Goal: Task Accomplishment & Management: Use online tool/utility

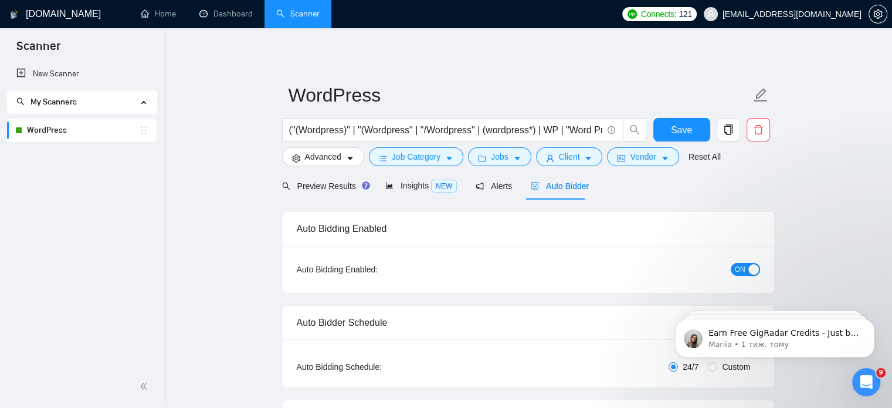
click at [735, 267] on span "ON" at bounding box center [740, 269] width 11 height 13
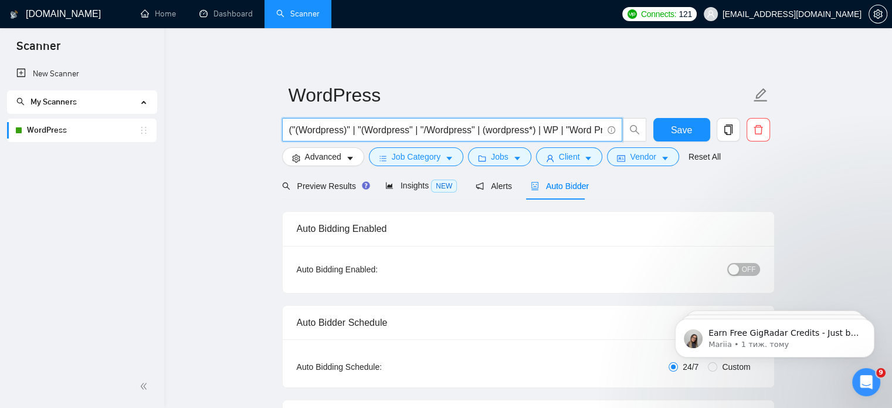
click at [420, 124] on input "("(Wordpress)" | "(Wordpress" | "/Wordpress" | (wordpress*) | WP | "Word Press"…" at bounding box center [445, 130] width 313 height 15
paste input "(dev*) | (engineer*) | "site builder" | “builder” | "theme developer" | "plugin…"
type input "("(Wordpress)" | "(Wordpress" | "/Wordpress" | (wordpress*) | WP | "Word Press"…"
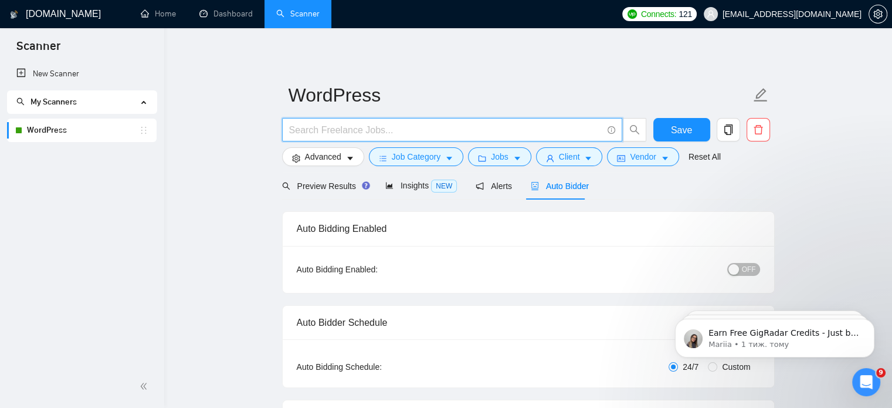
paste input "("(Wordpress)" | "(Wordpress" | "/Wordpress" | (wordpress*) | WP | "Word Press"…"
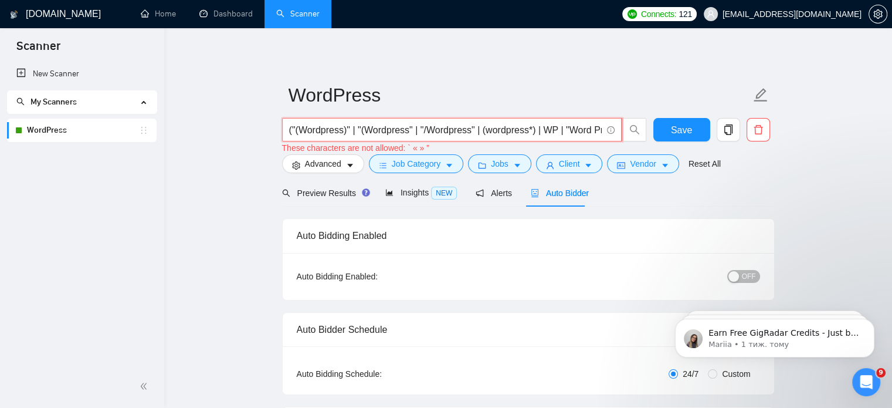
drag, startPoint x: 502, startPoint y: 128, endPoint x: 181, endPoint y: 156, distance: 322.1
click at [422, 130] on input "("(Wordpress)" | "(Wordpress" | "/Wordpress" | (wordpress*) | WP | "Word Press"…" at bounding box center [445, 130] width 313 height 15
type input "("(Wordpress)" | "(Wordpress" | "/Wordpress" | (wordpress*) | WP | "Word Press"…"
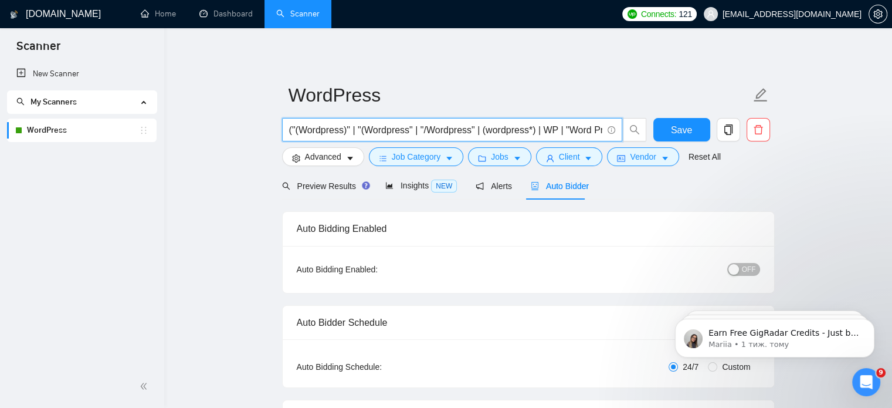
click at [481, 131] on input "("(Wordpress)" | "(Wordpress" | "/Wordpress" | (wordpress*) | WP | "Word Press"…" at bounding box center [445, 130] width 313 height 15
click at [475, 126] on input "("(Wordpress)" | "(Wordpress" | "/Wordpress" | (wordpress*) | WP | "Word Press"…" at bounding box center [445, 130] width 313 height 15
click at [506, 121] on span "("(Wordpress)" | "(Wordpress" | "/Wordpress" | (wordpress*) | WP | "Word Press"…" at bounding box center [452, 129] width 340 height 23
click at [512, 136] on input "("(Wordpress)" | "(Wordpress" | "/Wordpress" | (wordpress*) | WP | "Word Press"…" at bounding box center [445, 130] width 313 height 15
paste input "(dev*) | (engineer*) | "site builder" | “builder” | "theme developer" | "plugin…"
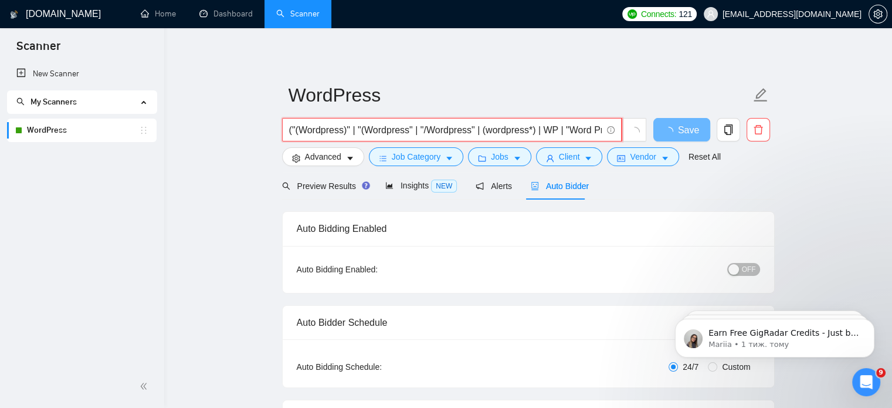
scroll to position [0, 540]
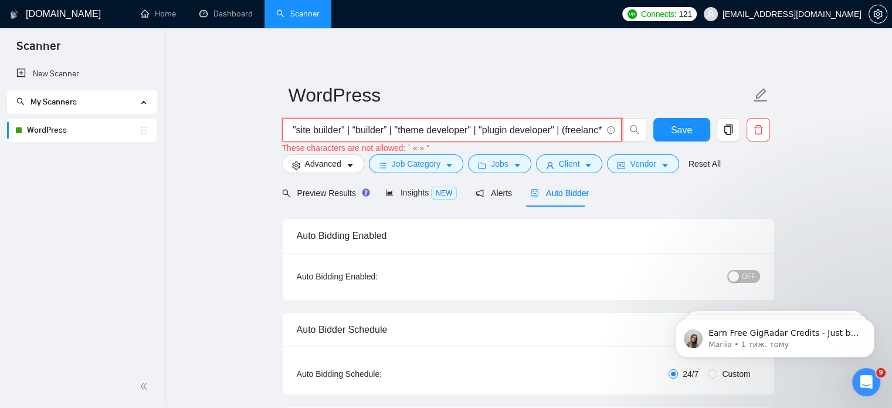
click at [345, 131] on input "("(Wordpress)" | "(Wordpress" | "/Wordpress" | (wordpress*) | WP | "Word Press"…" at bounding box center [445, 130] width 313 height 15
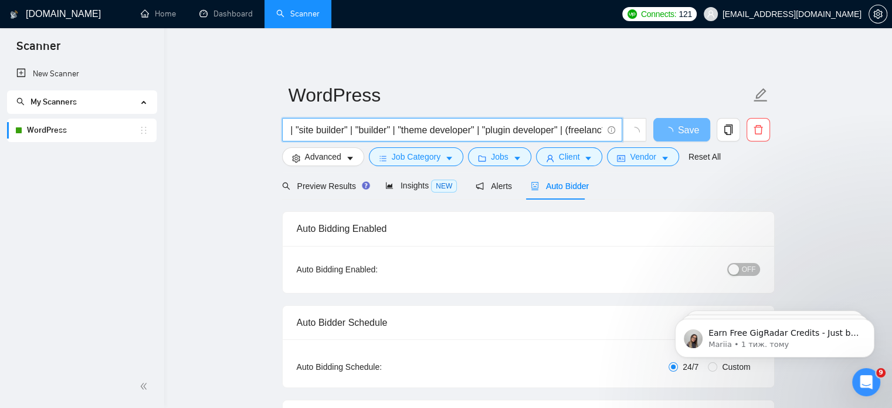
click at [503, 126] on input "("(Wordpress)" | "(Wordpress" | "/Wordpress" | (wordpress*) | WP | "Word Press"…" at bounding box center [445, 130] width 313 height 15
drag, startPoint x: 497, startPoint y: 131, endPoint x: 662, endPoint y: 145, distance: 165.5
click at [662, 145] on div "("(Wordpress)" | "(Wordpress" | "/Wordpress" | (wordpress*) | WP | "Word Press"…" at bounding box center [526, 132] width 493 height 29
click at [533, 123] on input "("(Wordpress)" | "(Wordpress" | "/Wordpress" | (wordpress*) | WP | "Word Press"…" at bounding box center [445, 130] width 313 height 15
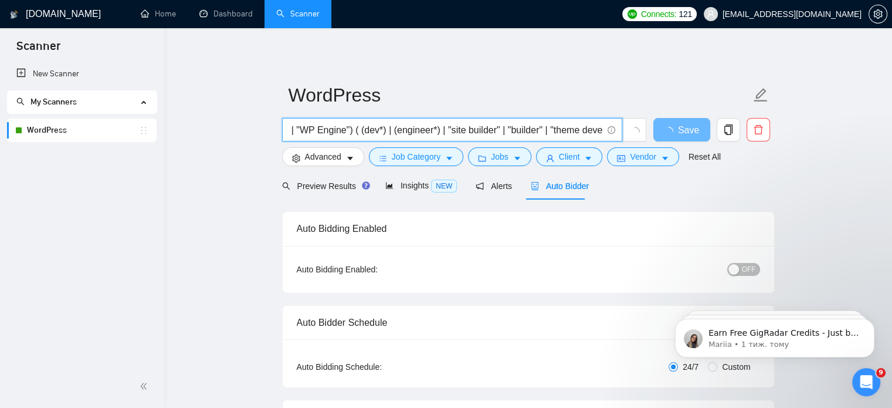
scroll to position [0, 0]
drag, startPoint x: 539, startPoint y: 127, endPoint x: 276, endPoint y: 154, distance: 264.2
type input "("(Wordpress)" | "(Wordpress" | "/Wordpress" | (wordpress*) | WP | "Word Press"…"
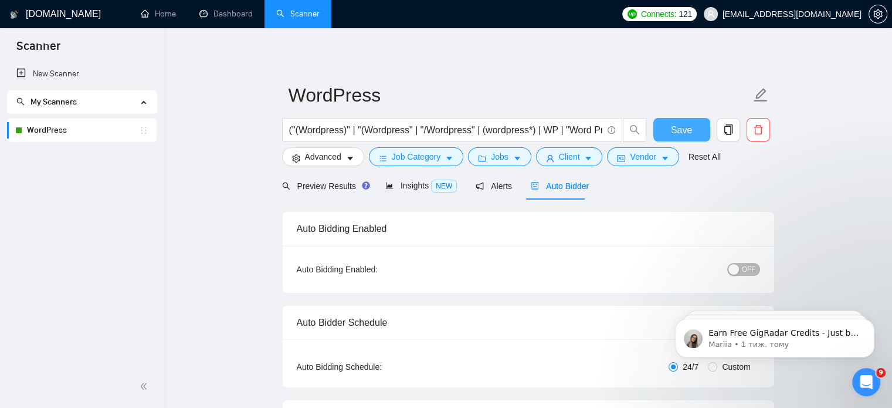
click at [682, 133] on span "Save" at bounding box center [681, 130] width 21 height 15
